Goal: Information Seeking & Learning: Learn about a topic

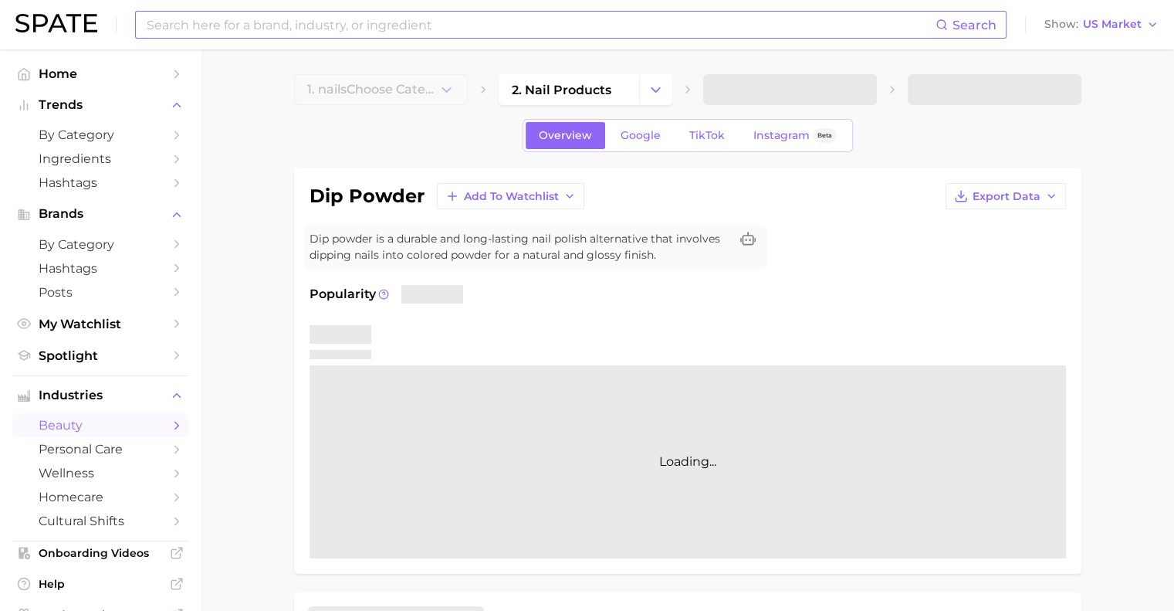
click at [242, 27] on input at bounding box center [540, 25] width 791 height 26
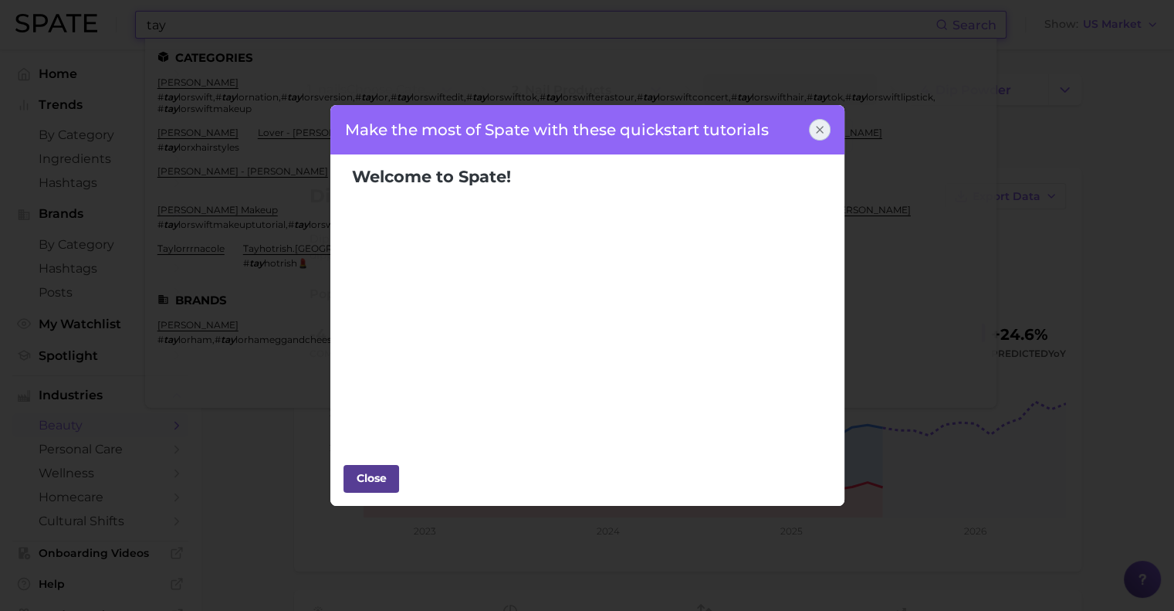
type input "tay"
click at [371, 476] on div "Close" at bounding box center [371, 477] width 46 height 23
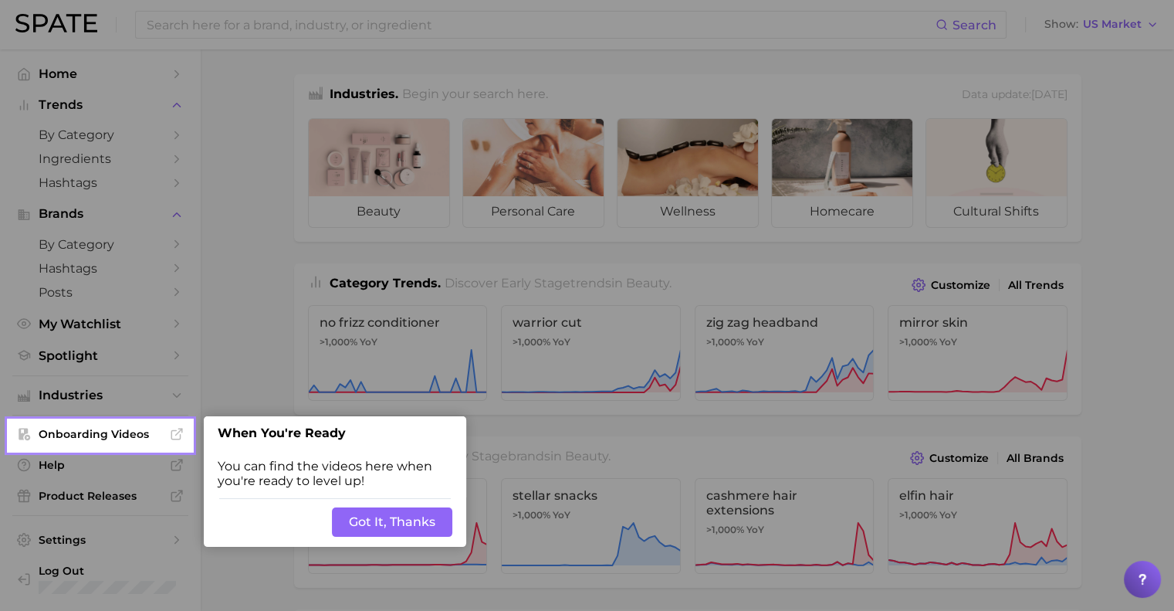
click at [394, 523] on button "Got It, Thanks" at bounding box center [392, 521] width 120 height 29
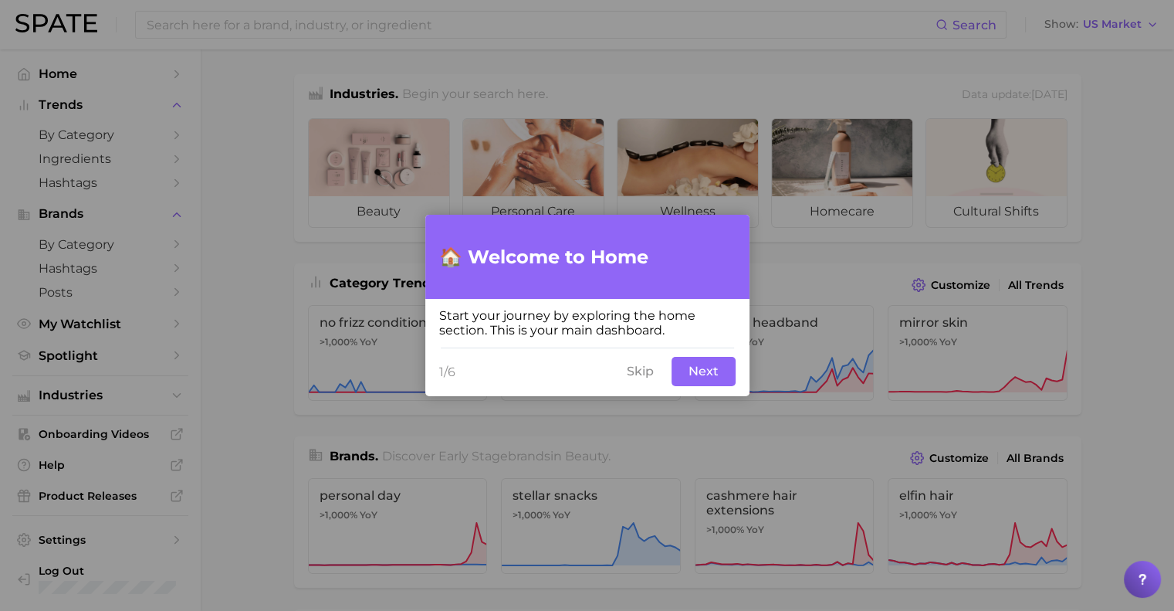
click at [698, 373] on button "Next" at bounding box center [704, 371] width 64 height 29
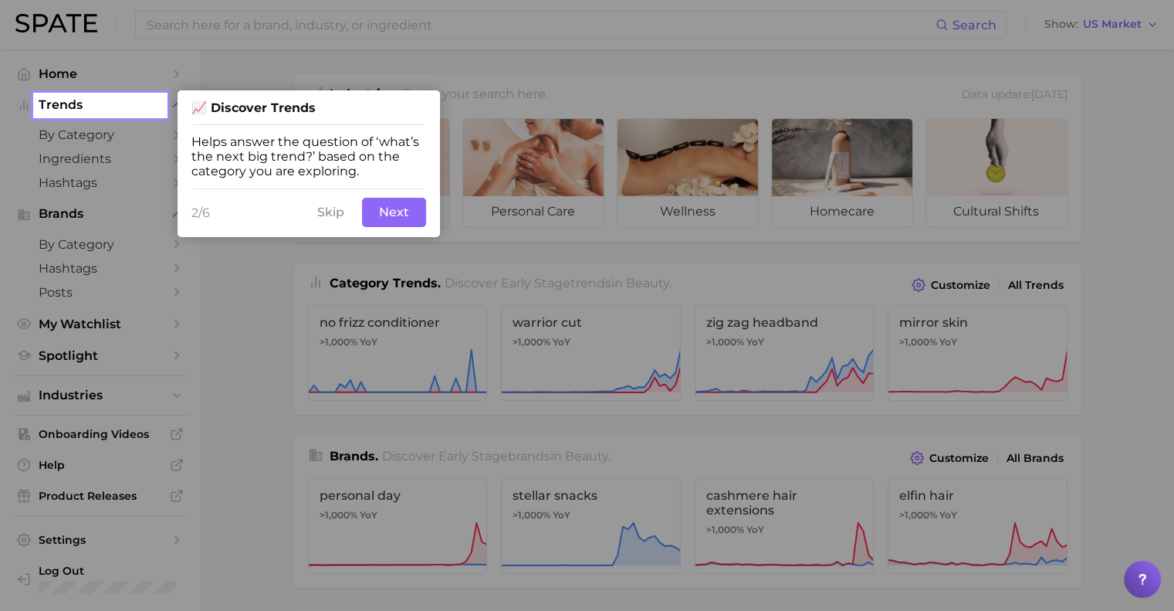
click at [389, 215] on button "Next" at bounding box center [394, 212] width 64 height 29
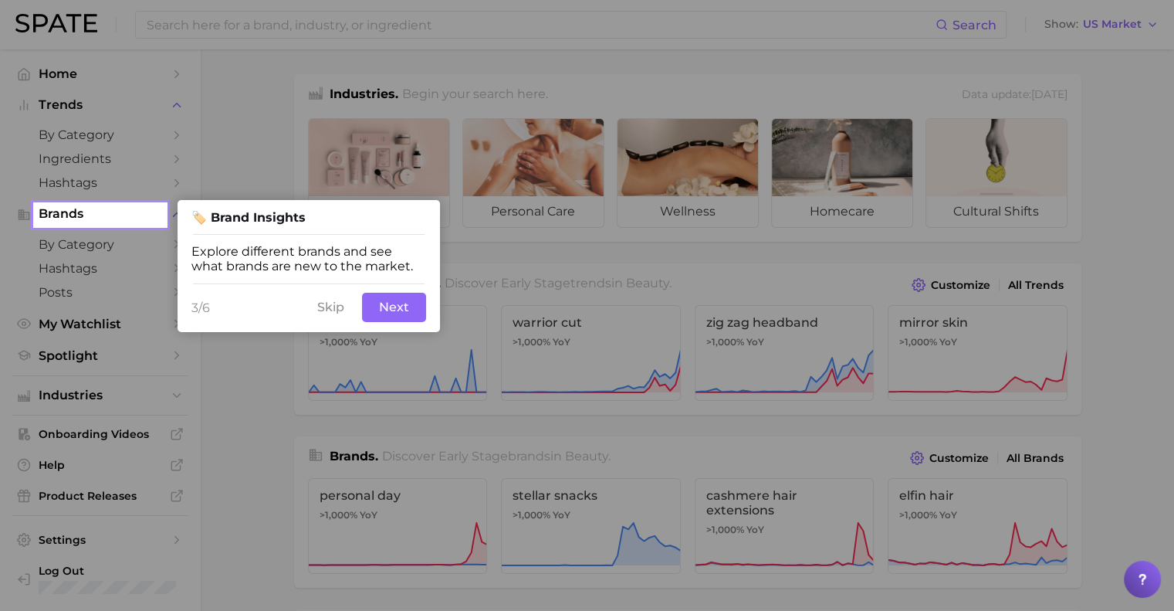
click at [395, 313] on button "Next" at bounding box center [394, 307] width 64 height 29
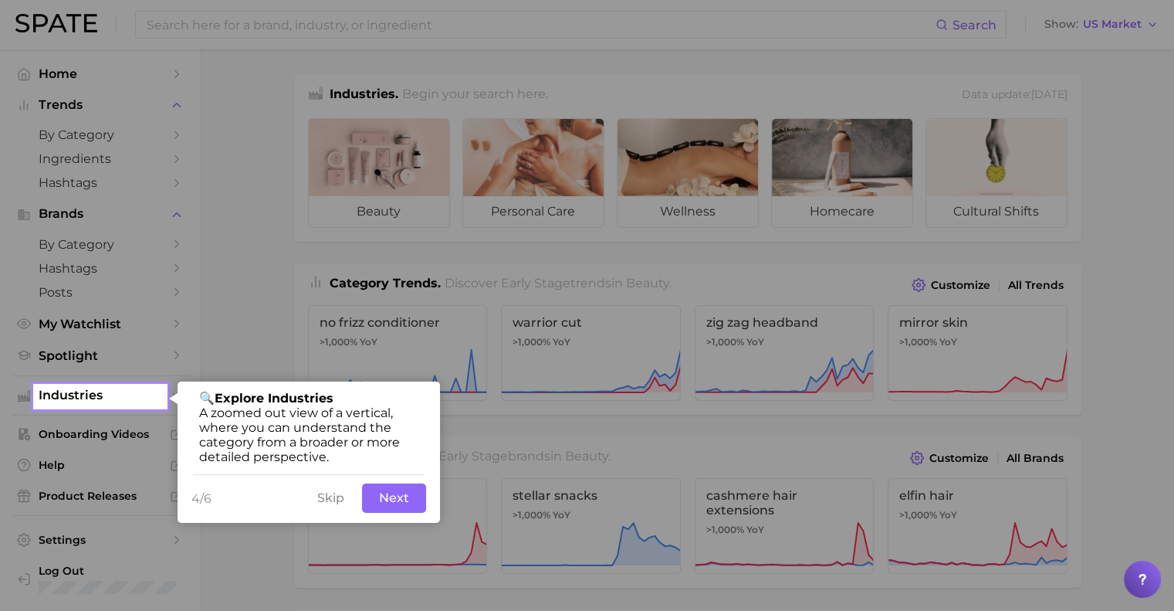
click at [392, 500] on button "Next" at bounding box center [394, 497] width 64 height 29
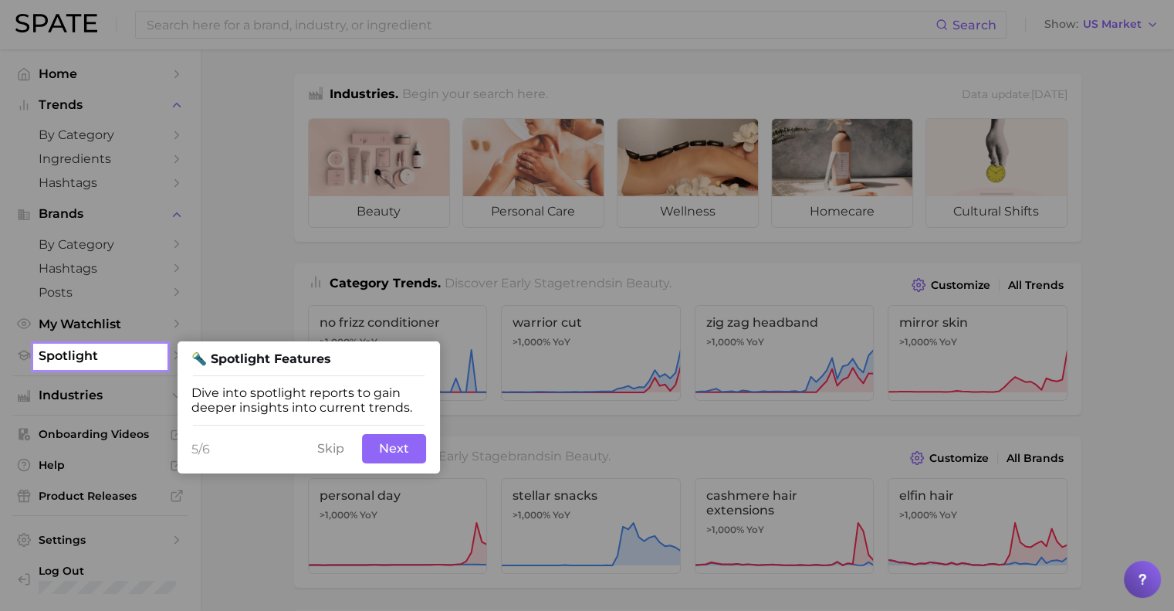
click at [388, 454] on button "Next" at bounding box center [394, 448] width 64 height 29
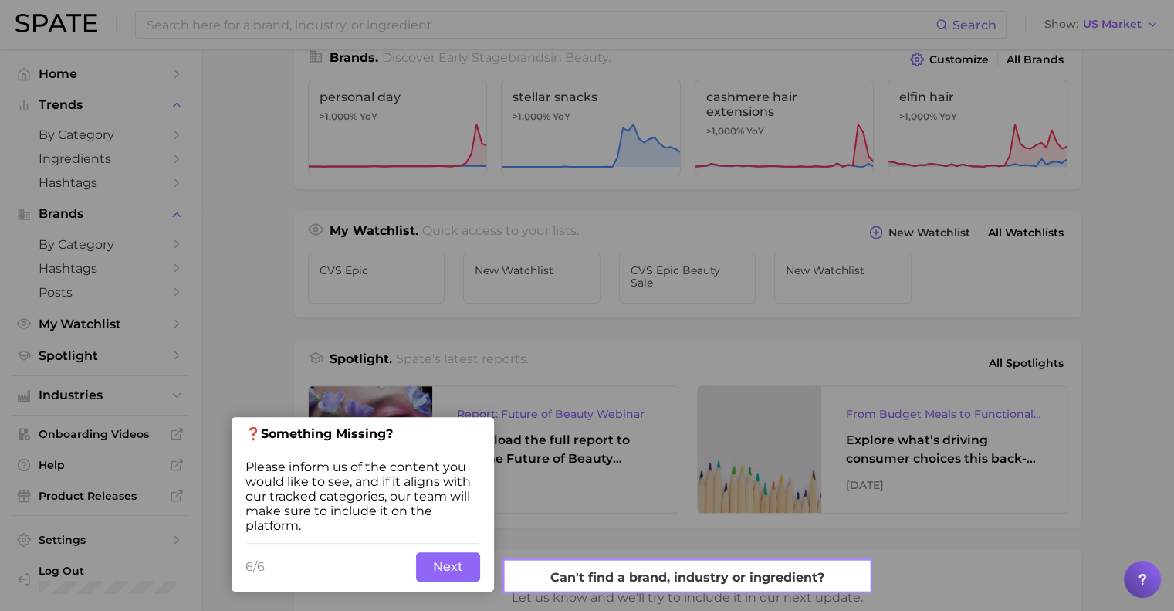
scroll to position [411, 0]
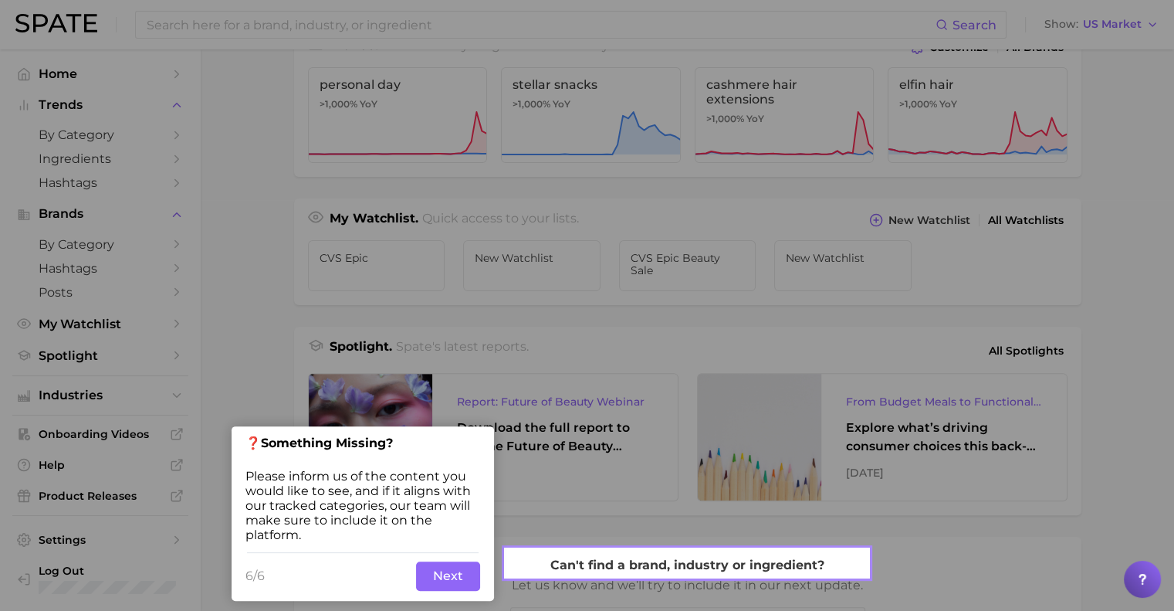
click at [448, 580] on button "Next" at bounding box center [448, 575] width 64 height 29
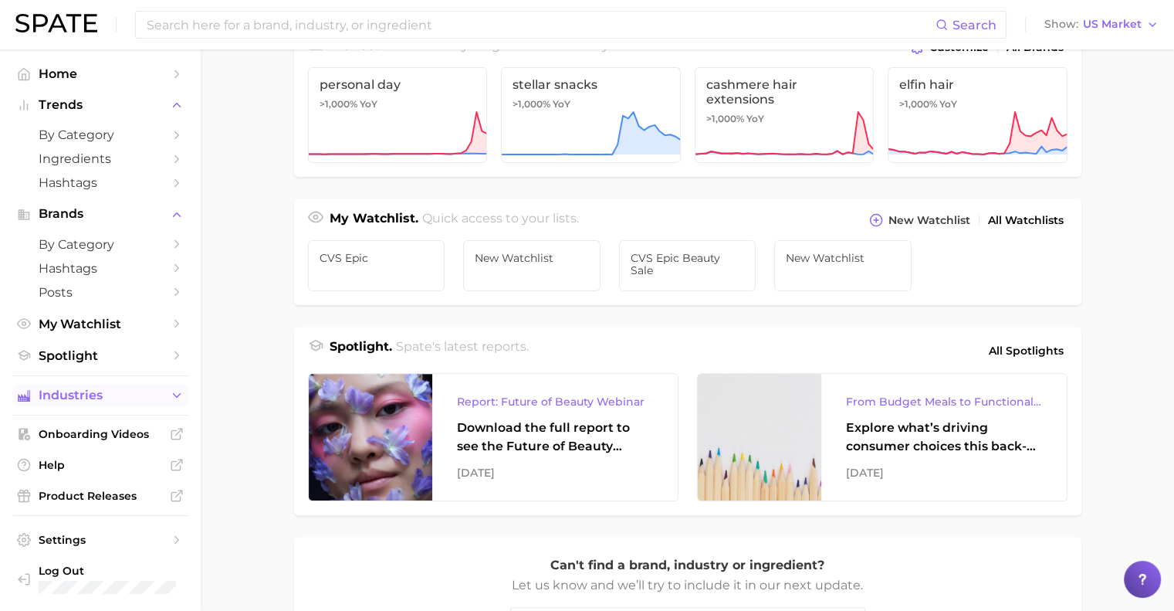
click at [175, 396] on polyline "Sidebar" at bounding box center [177, 396] width 7 height 4
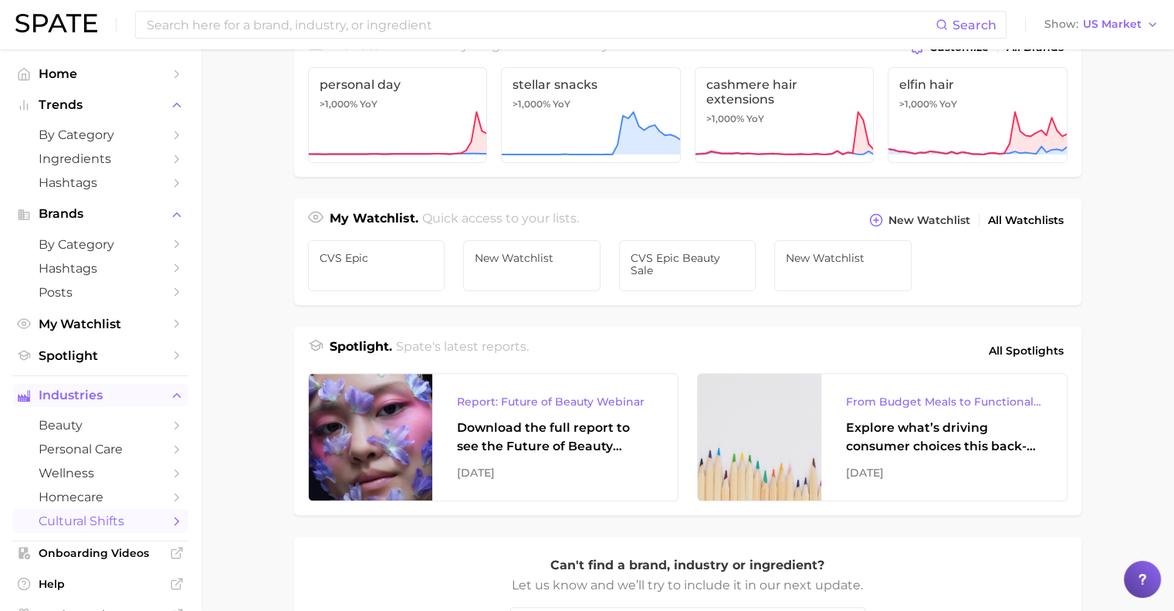
click at [91, 517] on span "cultural shifts" at bounding box center [101, 520] width 124 height 15
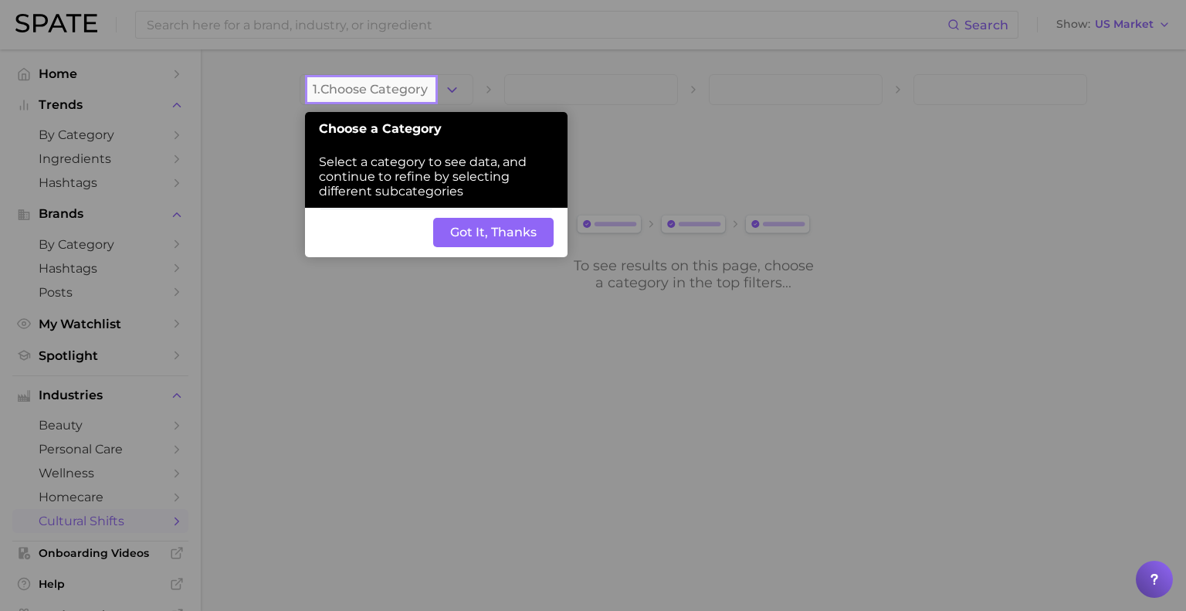
click at [494, 234] on button "Got It, Thanks" at bounding box center [493, 232] width 120 height 29
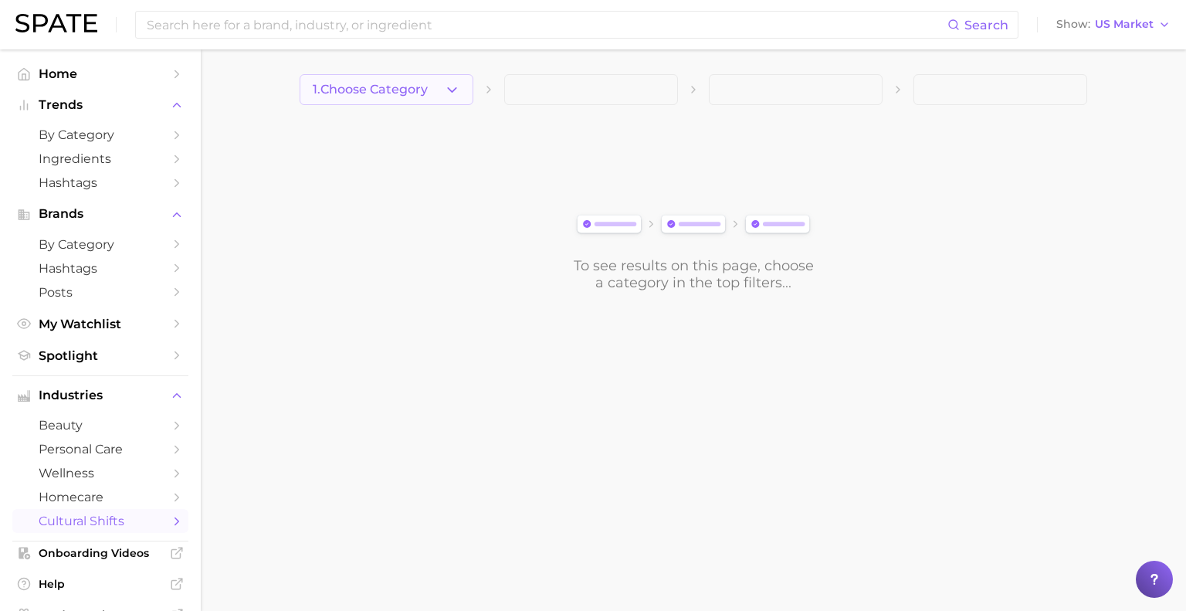
click at [439, 98] on button "1. Choose Category" at bounding box center [387, 89] width 174 height 31
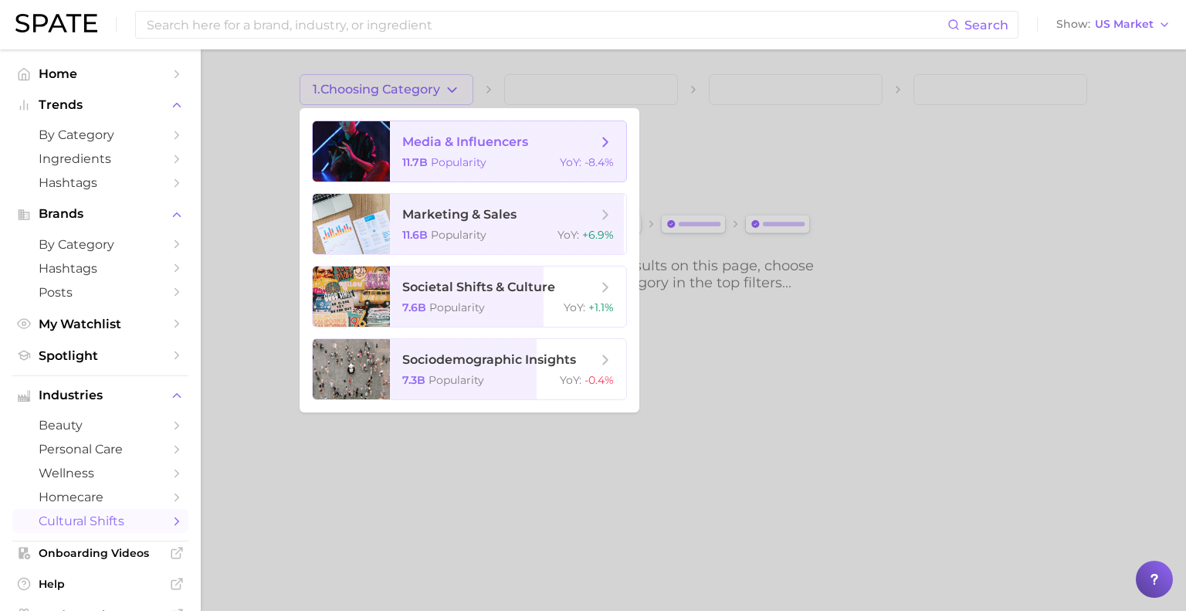
click at [469, 146] on span "media & influencers" at bounding box center [465, 141] width 126 height 15
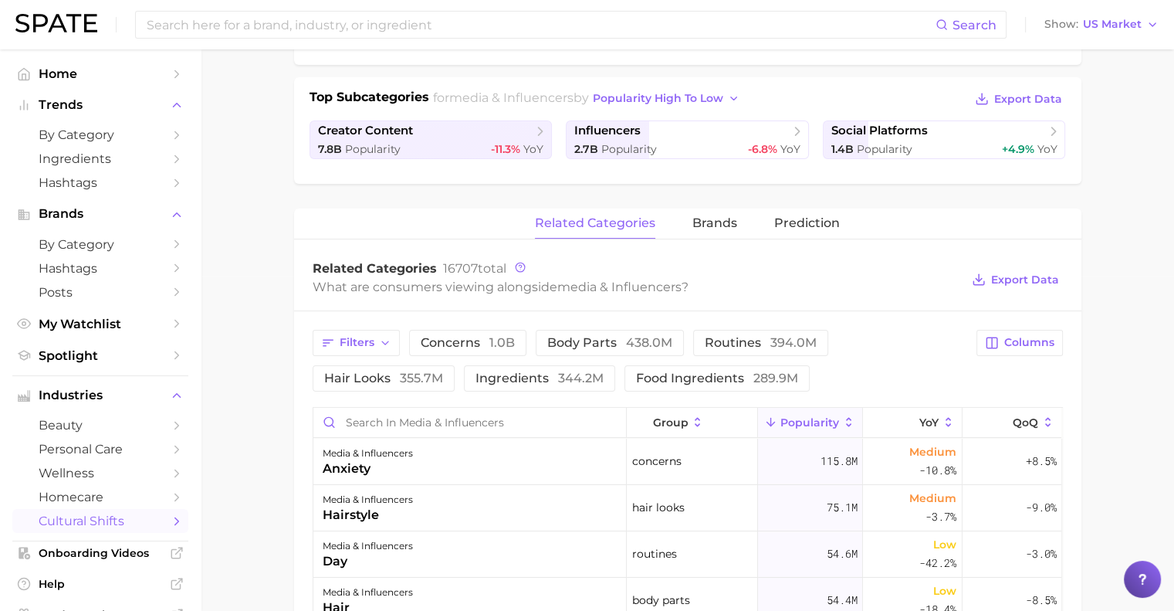
scroll to position [77, 0]
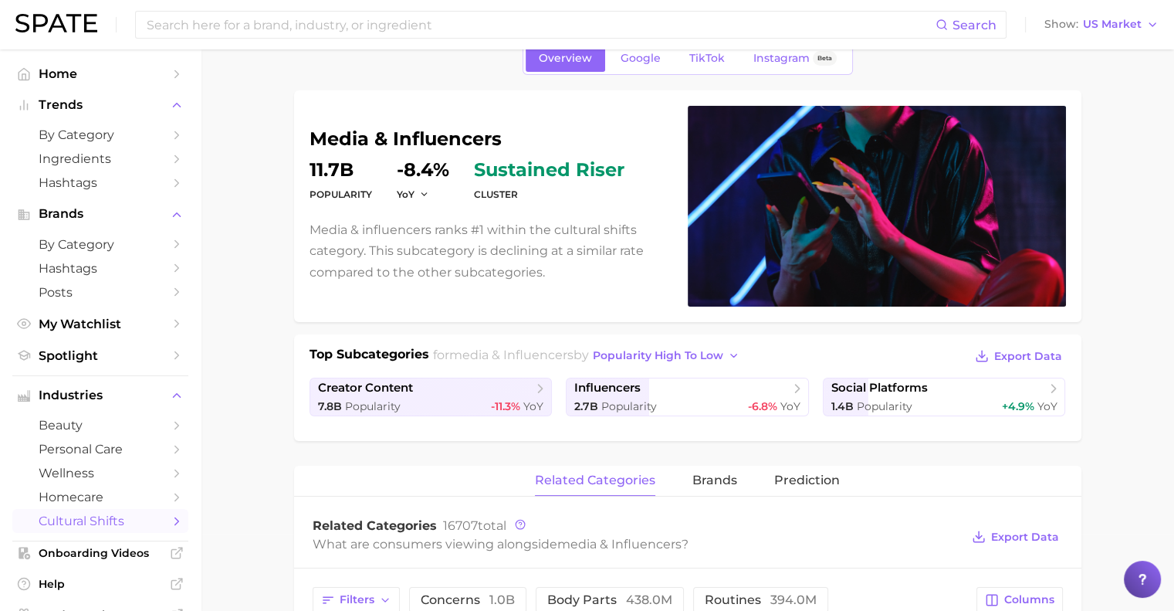
click at [92, 525] on span "cultural shifts" at bounding box center [101, 520] width 124 height 15
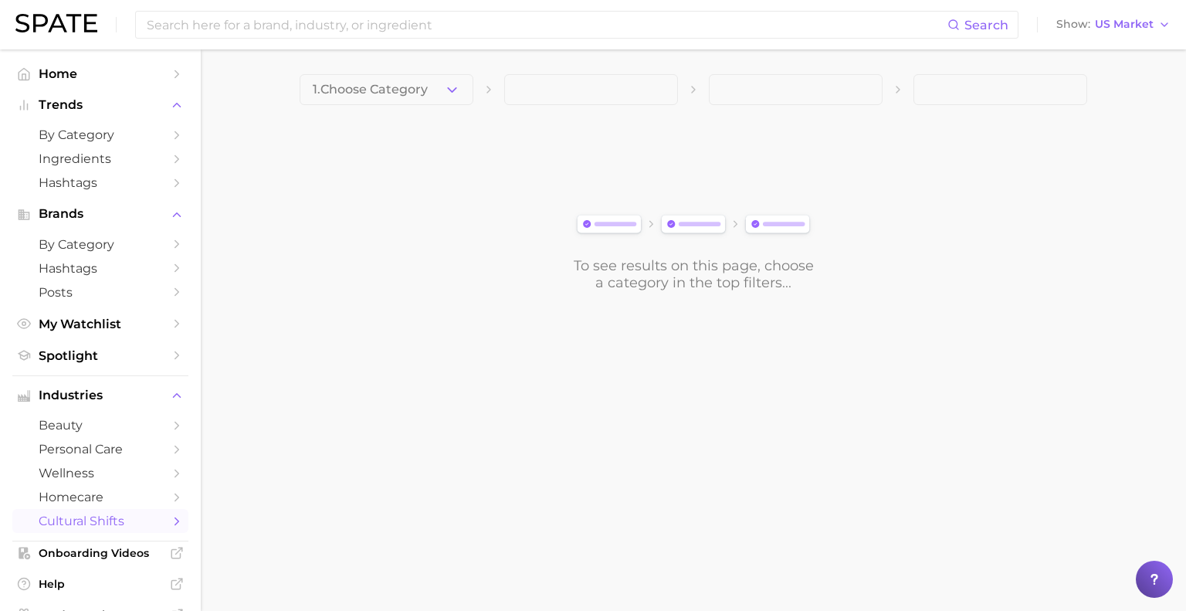
click at [173, 523] on link "cultural shifts" at bounding box center [100, 521] width 176 height 24
click at [175, 522] on polyline "Sidebar" at bounding box center [177, 520] width 4 height 7
click at [434, 89] on button "1. Choose Category" at bounding box center [387, 89] width 174 height 31
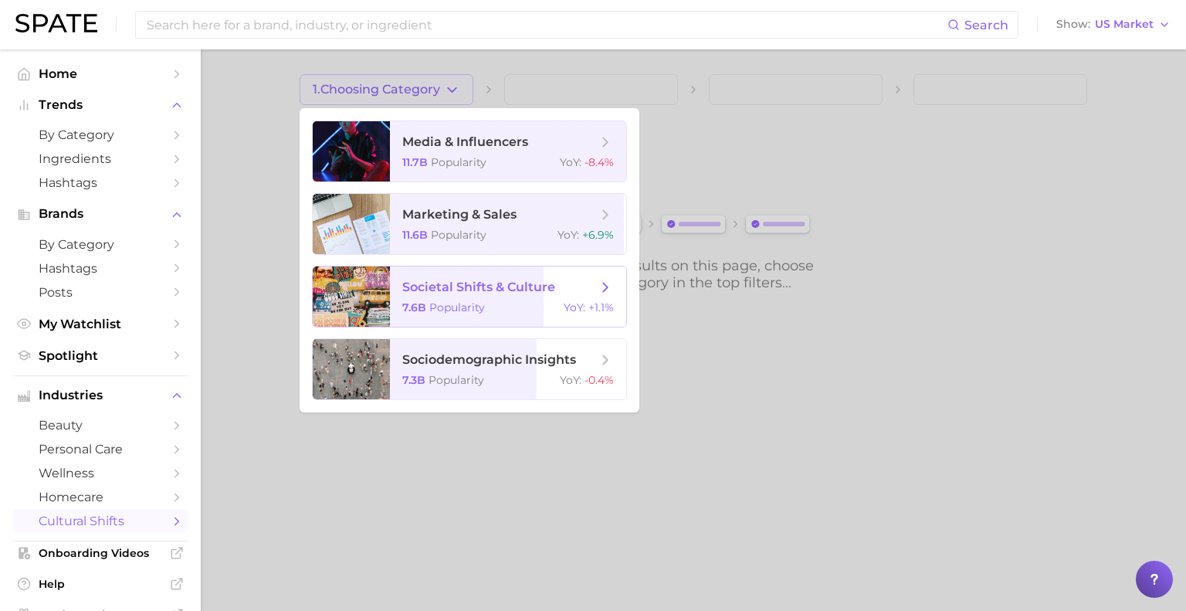
click at [462, 290] on span "societal shifts & culture" at bounding box center [478, 287] width 153 height 15
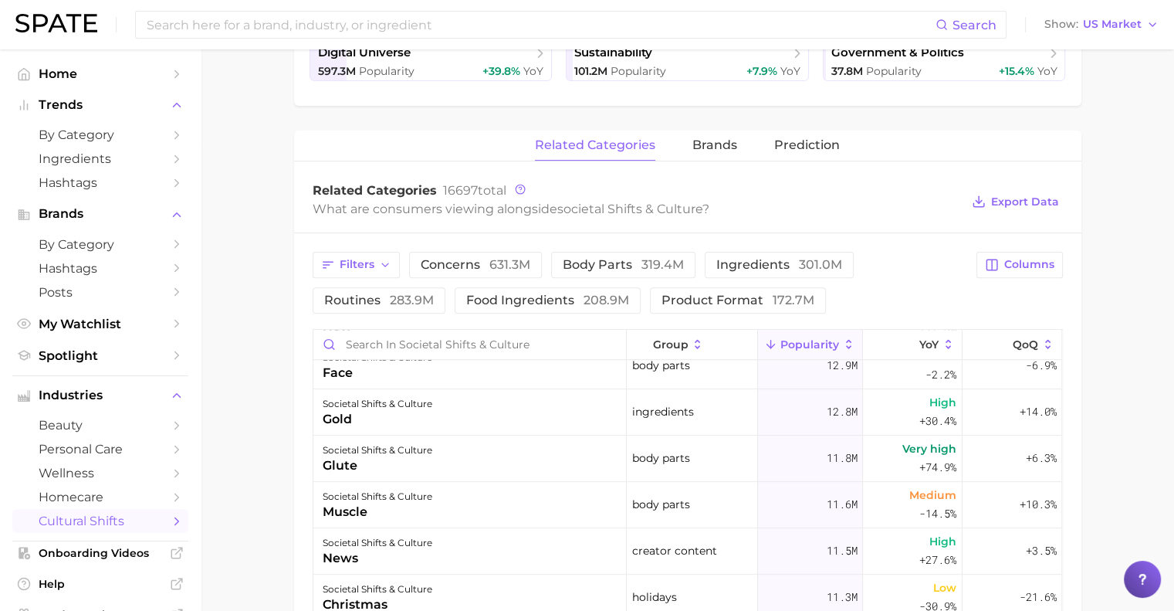
scroll to position [1235, 0]
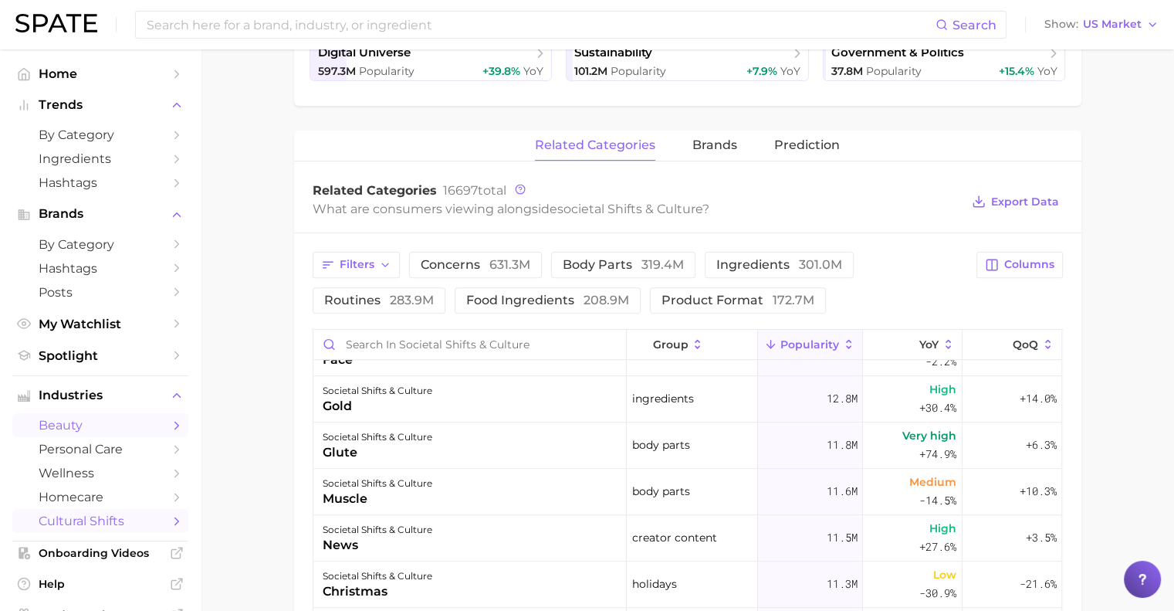
click at [76, 426] on span "beauty" at bounding box center [101, 425] width 124 height 15
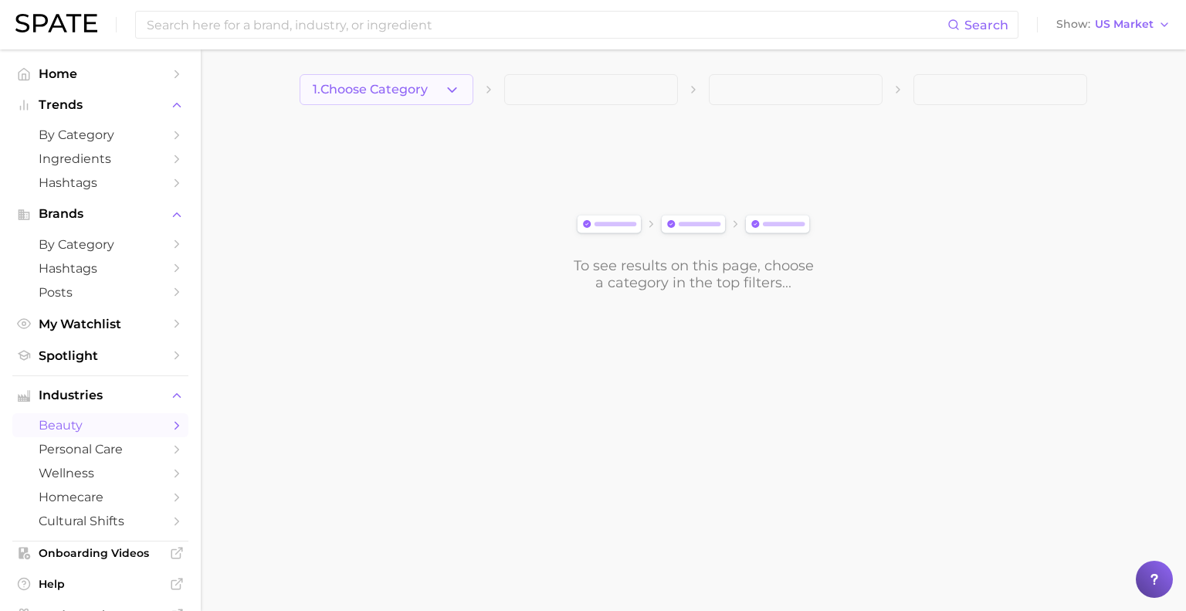
click at [446, 95] on icon "button" at bounding box center [452, 90] width 16 height 16
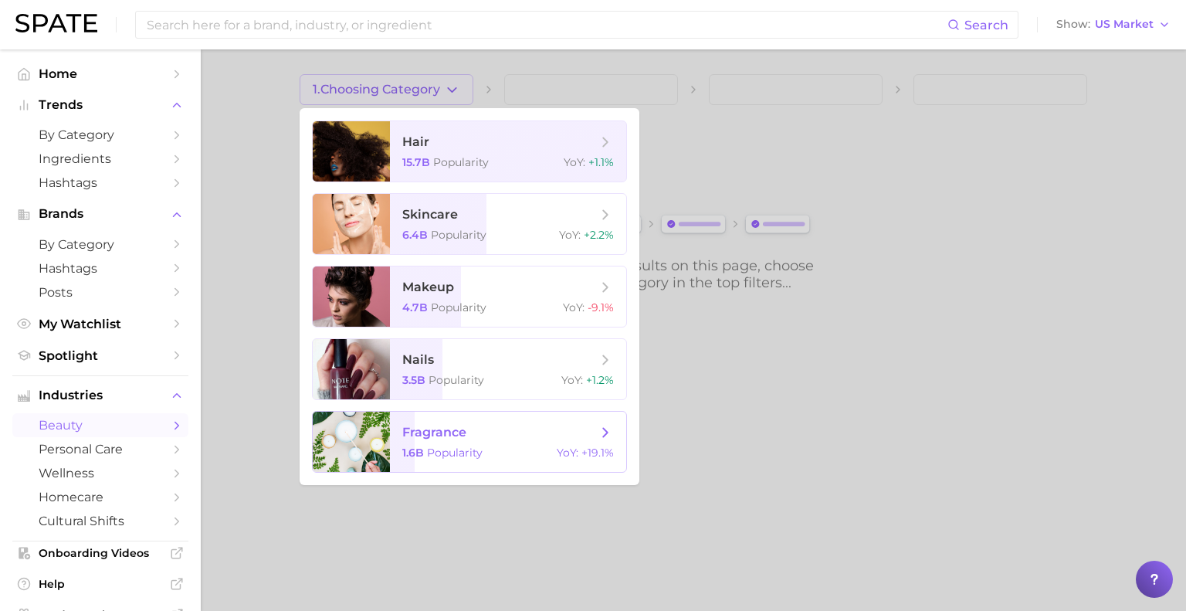
click at [439, 444] on span "fragrance 1.6b Popularity YoY : +19.1%" at bounding box center [508, 442] width 236 height 60
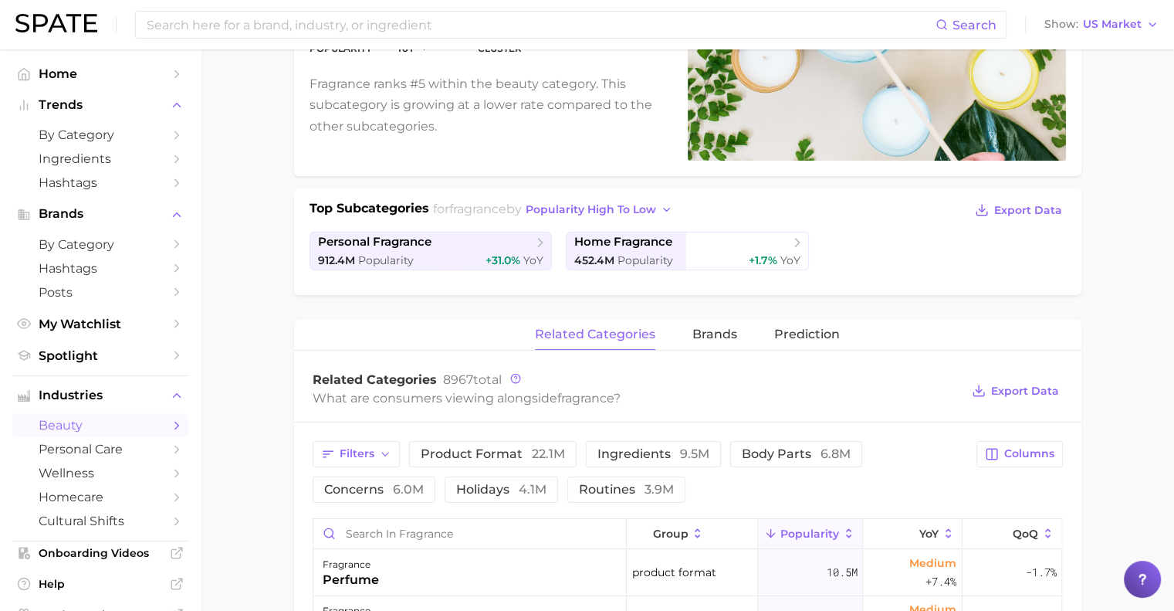
scroll to position [232, 0]
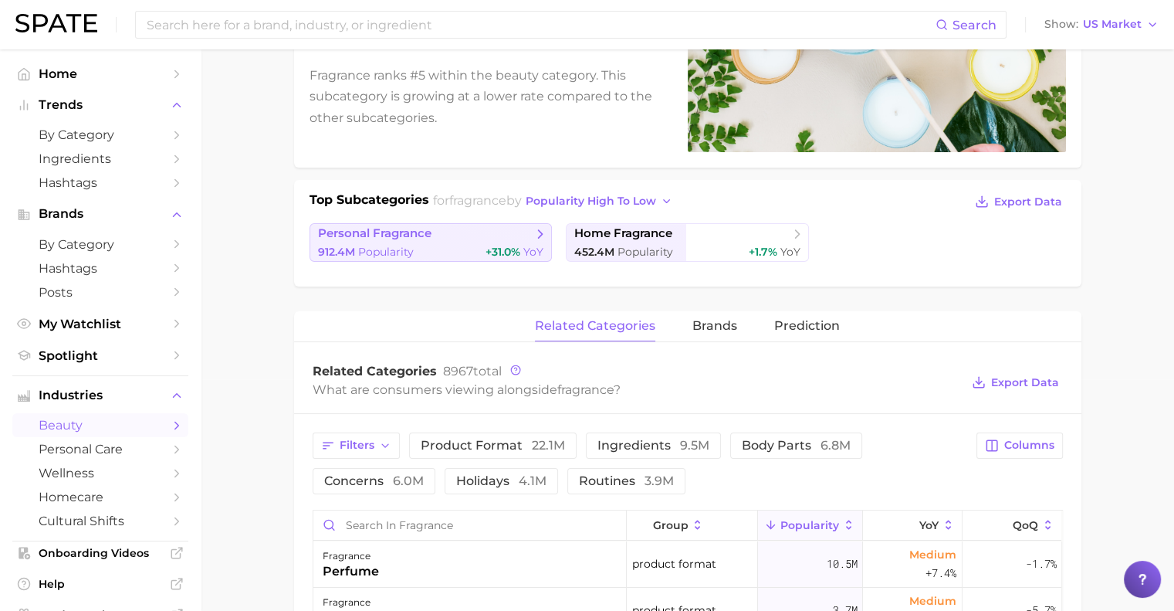
click at [456, 254] on div "912.4m Popularity +31.0% YoY" at bounding box center [431, 252] width 226 height 15
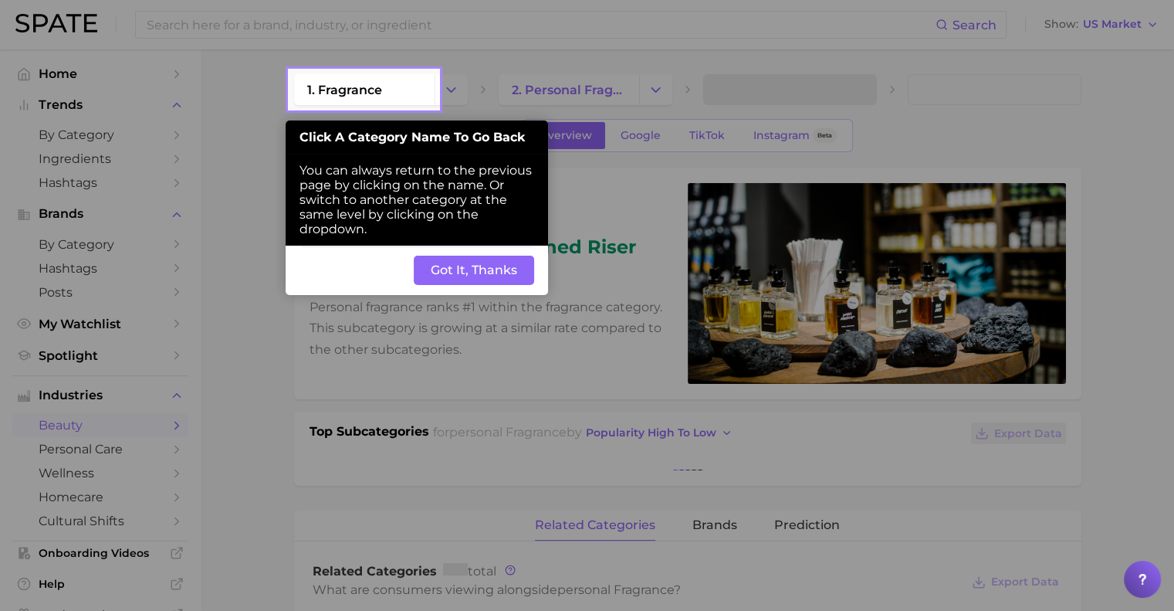
click at [469, 276] on button "Got It, Thanks" at bounding box center [474, 270] width 120 height 29
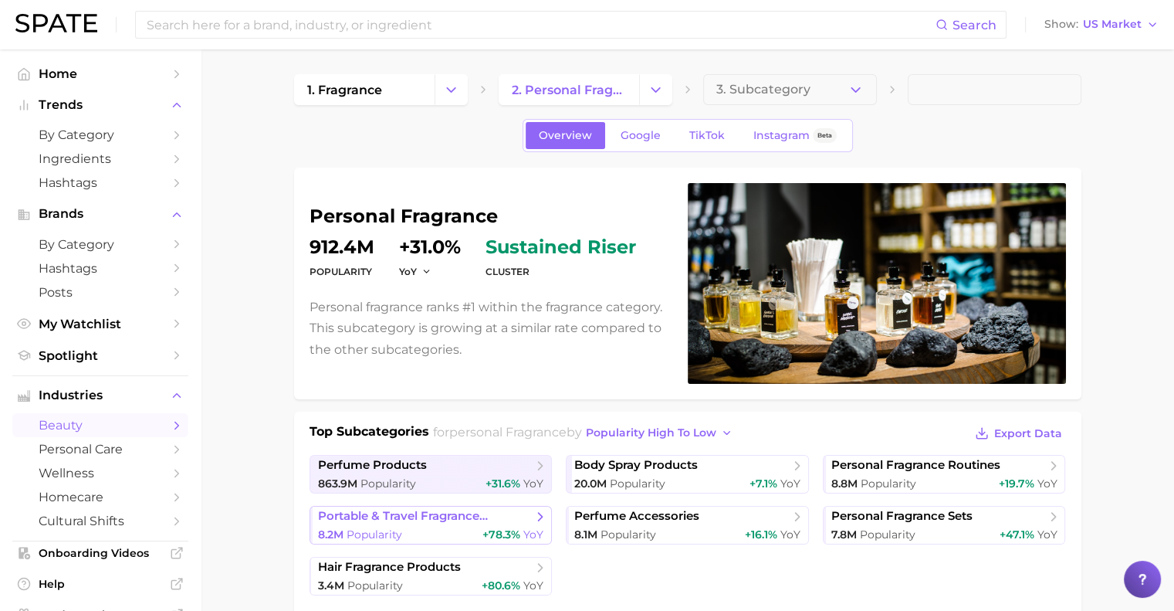
scroll to position [77, 0]
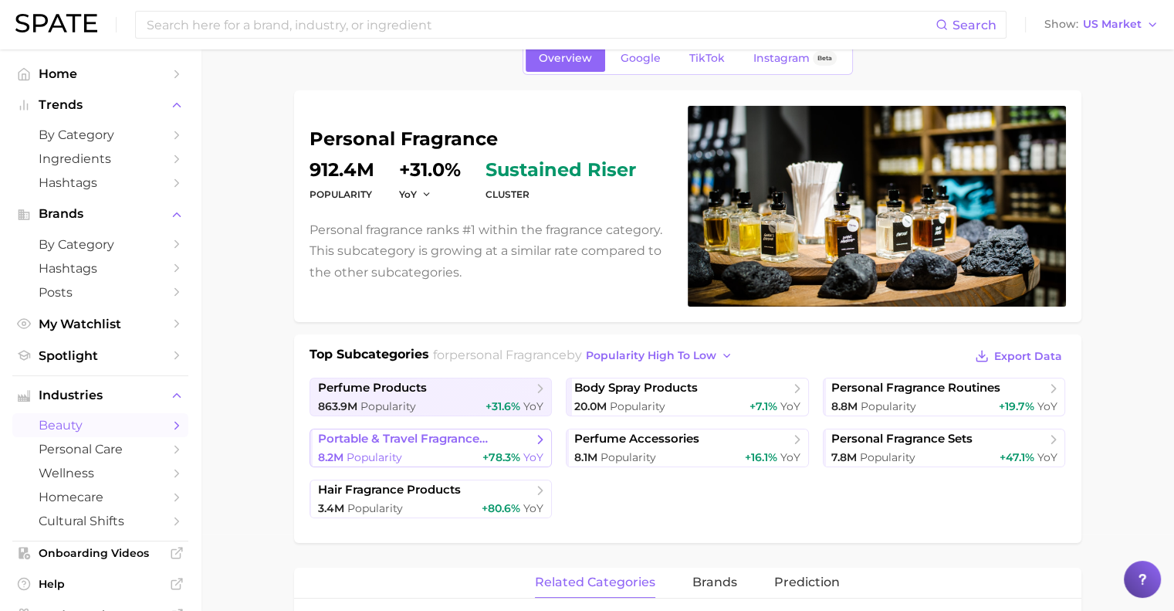
click at [476, 444] on span "portable & travel fragrance products" at bounding box center [425, 439] width 215 height 15
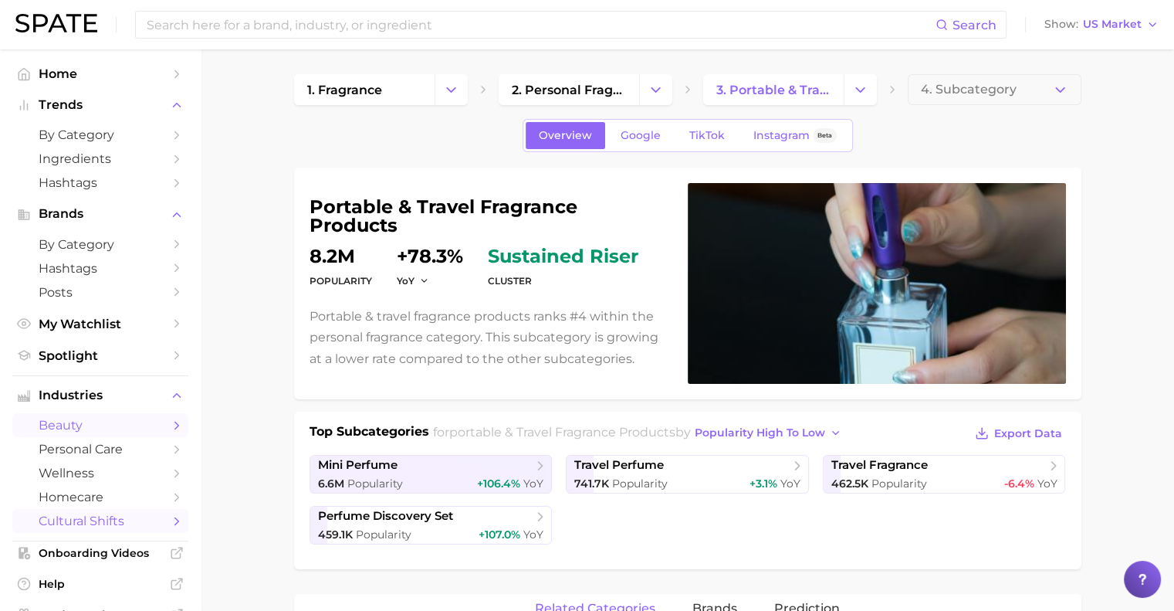
click at [74, 520] on span "cultural shifts" at bounding box center [101, 520] width 124 height 15
